Goal: Task Accomplishment & Management: Complete application form

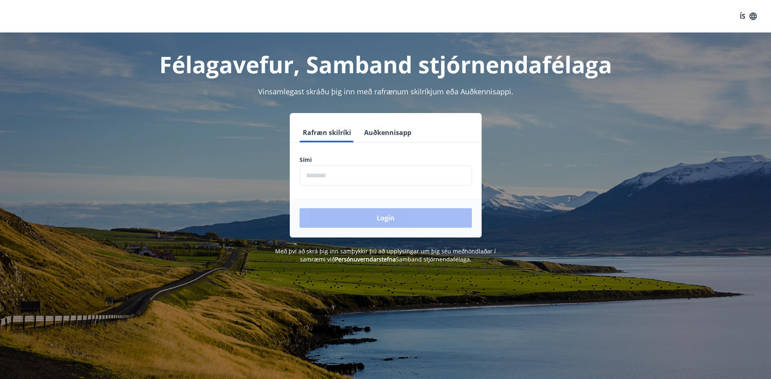
click at [364, 173] on input "phone" at bounding box center [385, 175] width 172 height 20
type input "********"
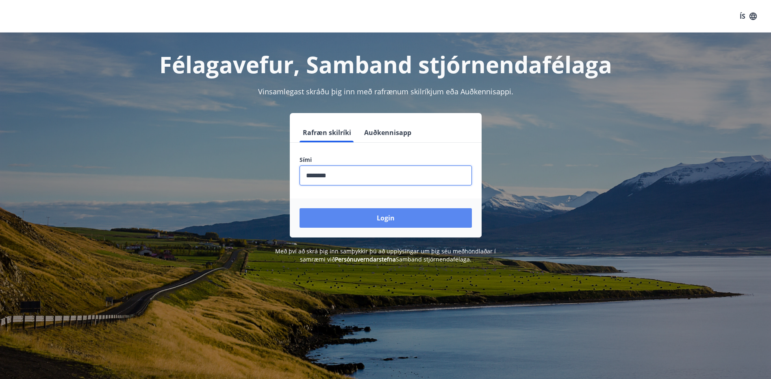
click at [353, 216] on button "Login" at bounding box center [385, 218] width 172 height 20
